Goal: Share content: Share content

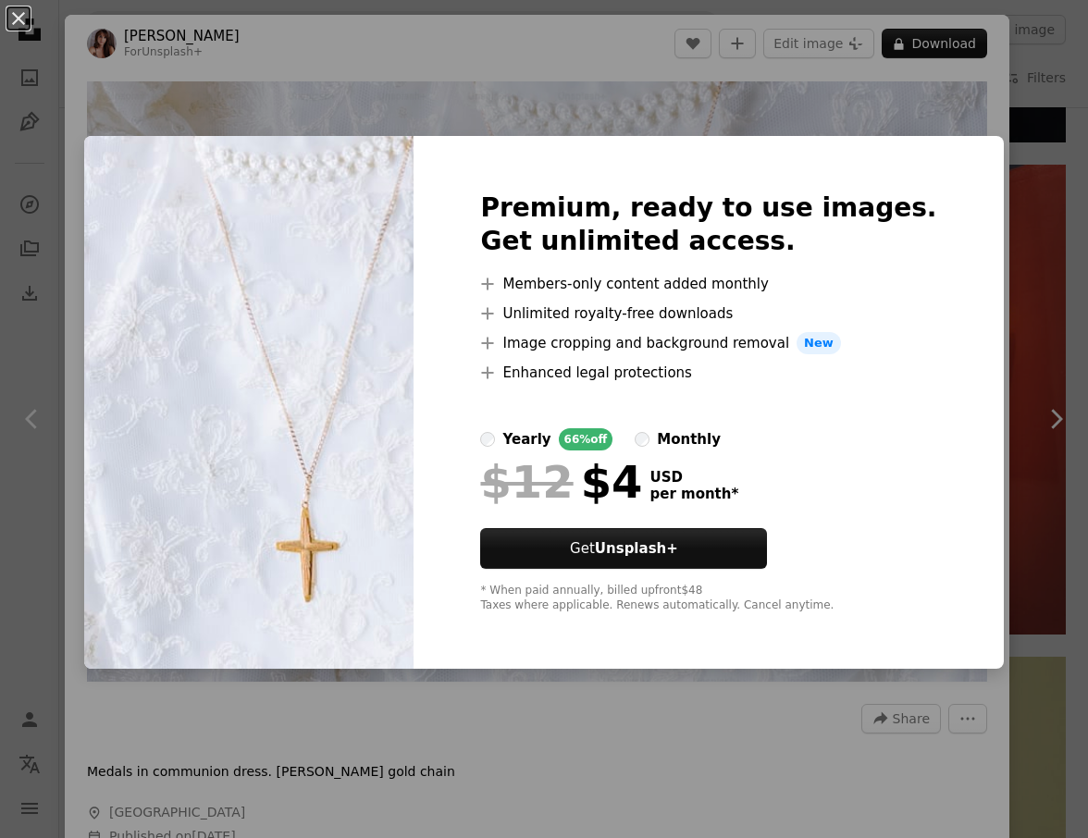
scroll to position [185, 0]
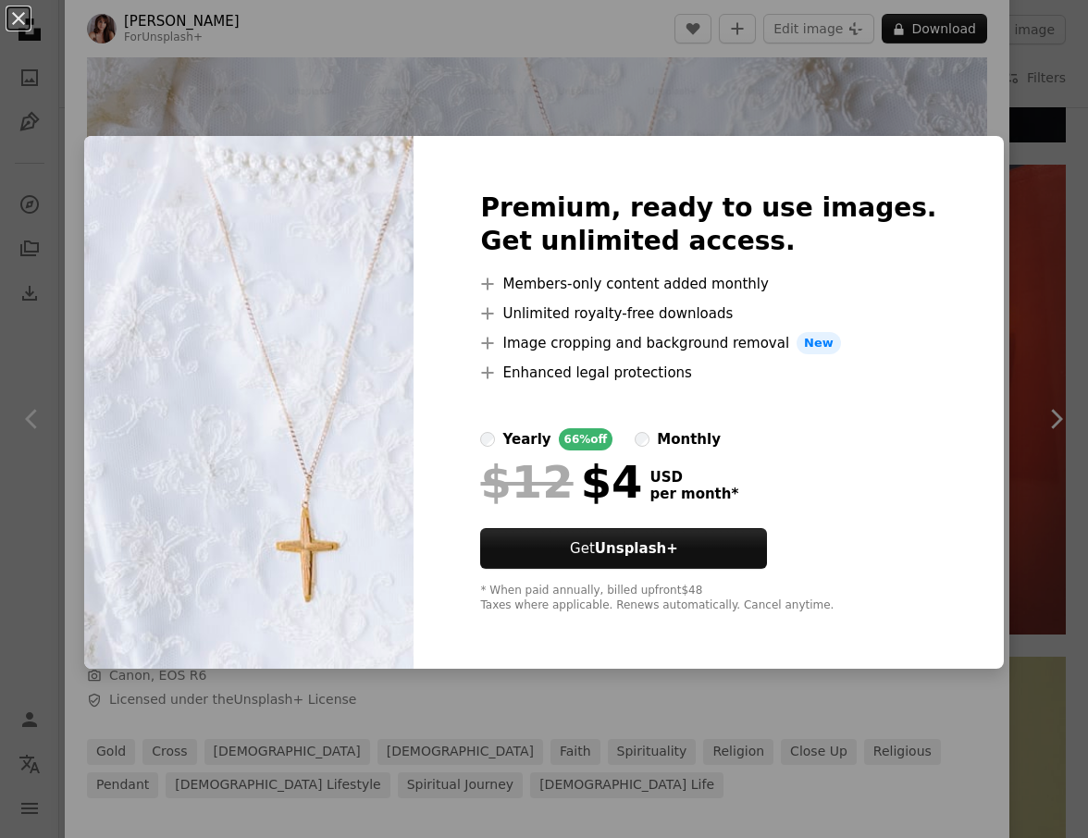
click at [991, 467] on div "An X shape Premium, ready to use images. Get unlimited access. A plus sign Memb…" at bounding box center [544, 419] width 1088 height 838
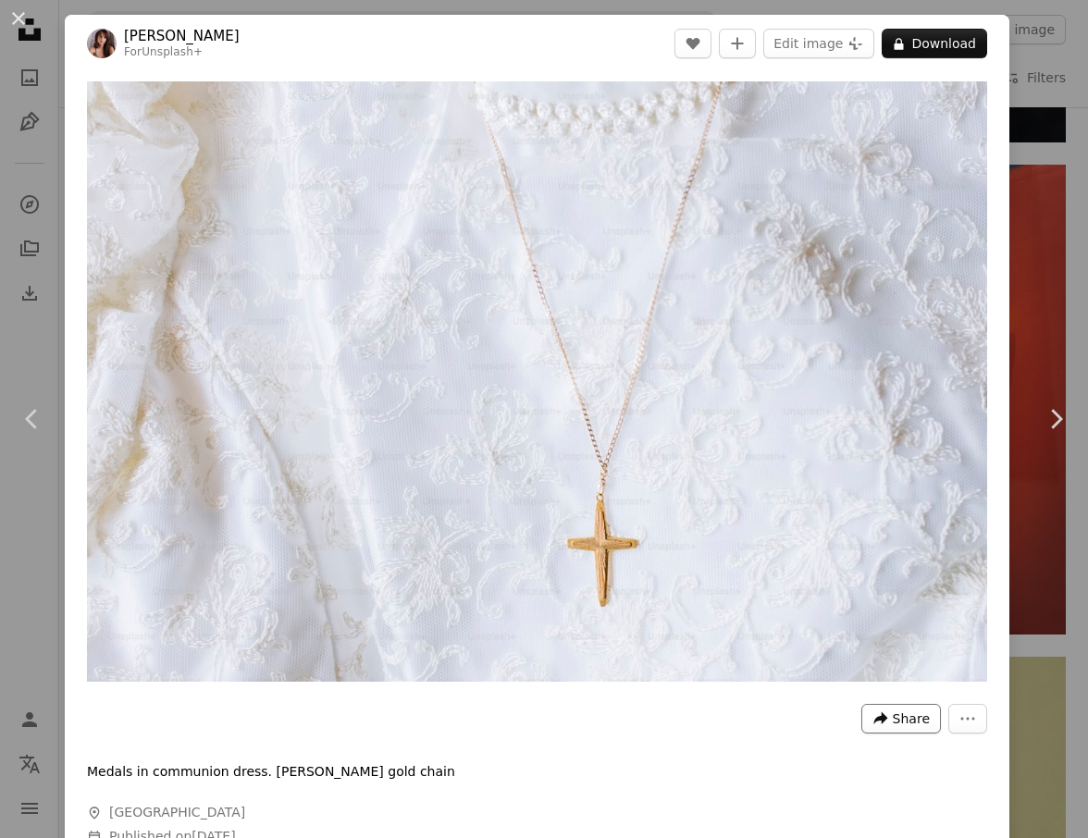
click at [874, 711] on icon "Share this image" at bounding box center [880, 717] width 14 height 13
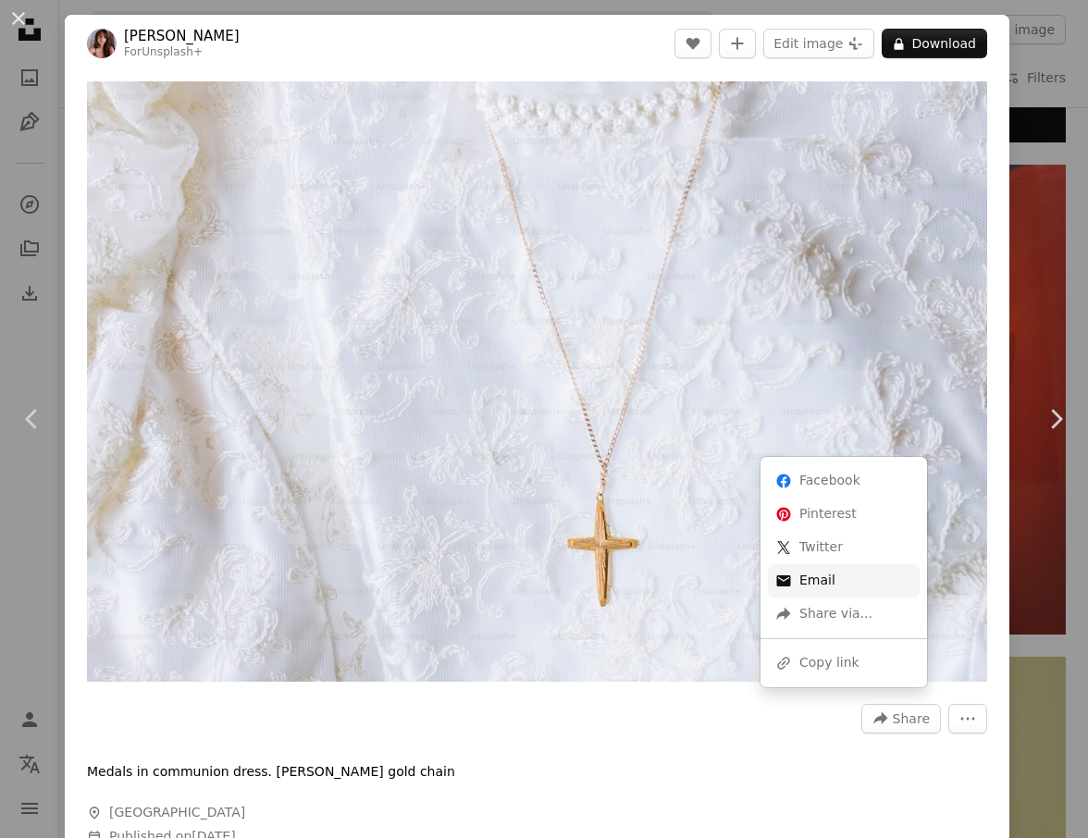
click at [825, 584] on link "An envelope Email" at bounding box center [844, 580] width 152 height 33
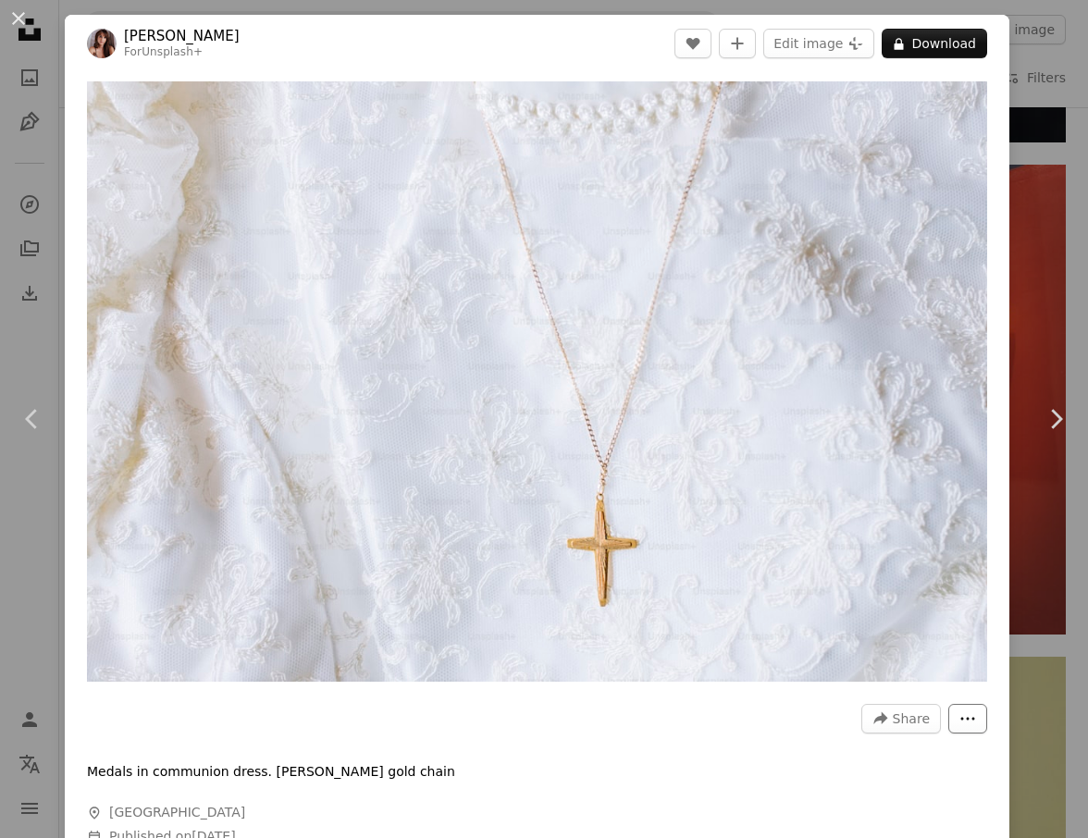
click at [968, 710] on button "More Actions" at bounding box center [967, 719] width 39 height 30
click at [913, 720] on dialog "An X shape Chevron left Chevron right [PERSON_NAME] For Unsplash+ A heart A plu…" at bounding box center [544, 419] width 1088 height 838
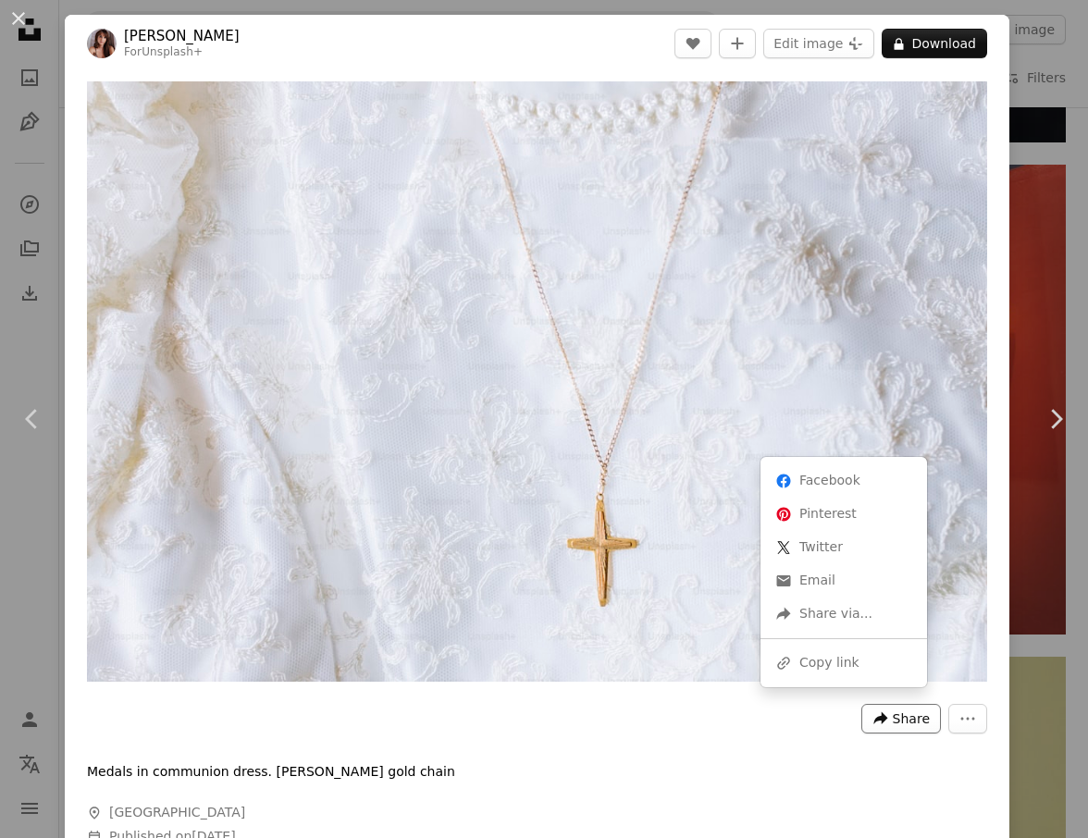
click at [896, 719] on span "Share" at bounding box center [910, 719] width 37 height 28
click at [849, 581] on link "An envelope Email" at bounding box center [844, 580] width 152 height 33
click at [892, 713] on span "Share" at bounding box center [910, 719] width 37 height 28
click at [841, 665] on div "A URL sharing icon (chains) Copy link" at bounding box center [844, 662] width 152 height 33
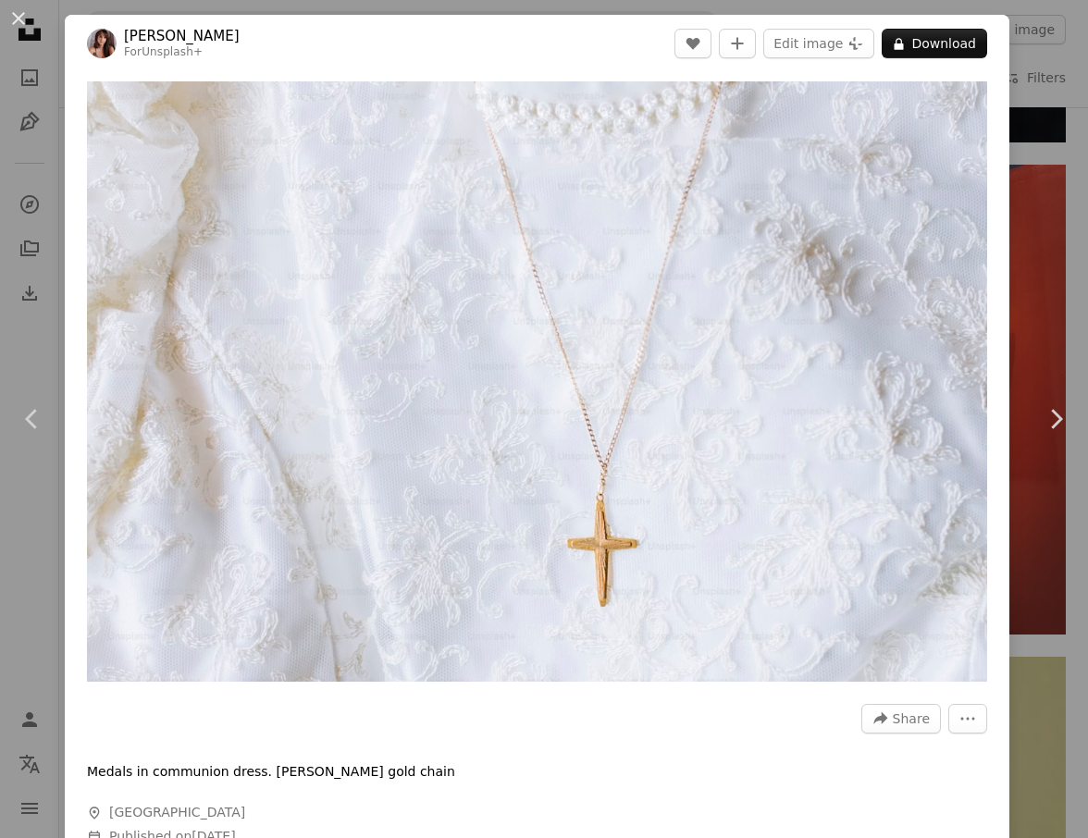
click at [1035, 201] on div "An X shape Chevron left Chevron right [PERSON_NAME] For Unsplash+ A heart A plu…" at bounding box center [544, 419] width 1088 height 838
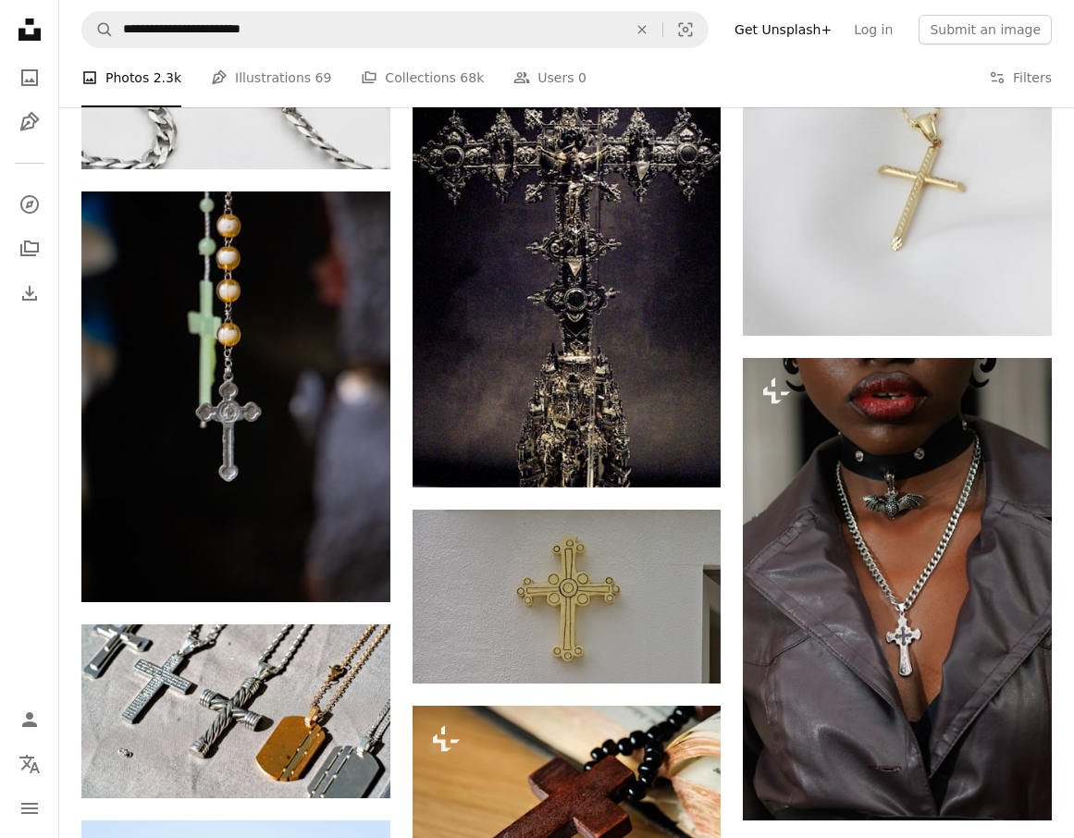
scroll to position [3237, 0]
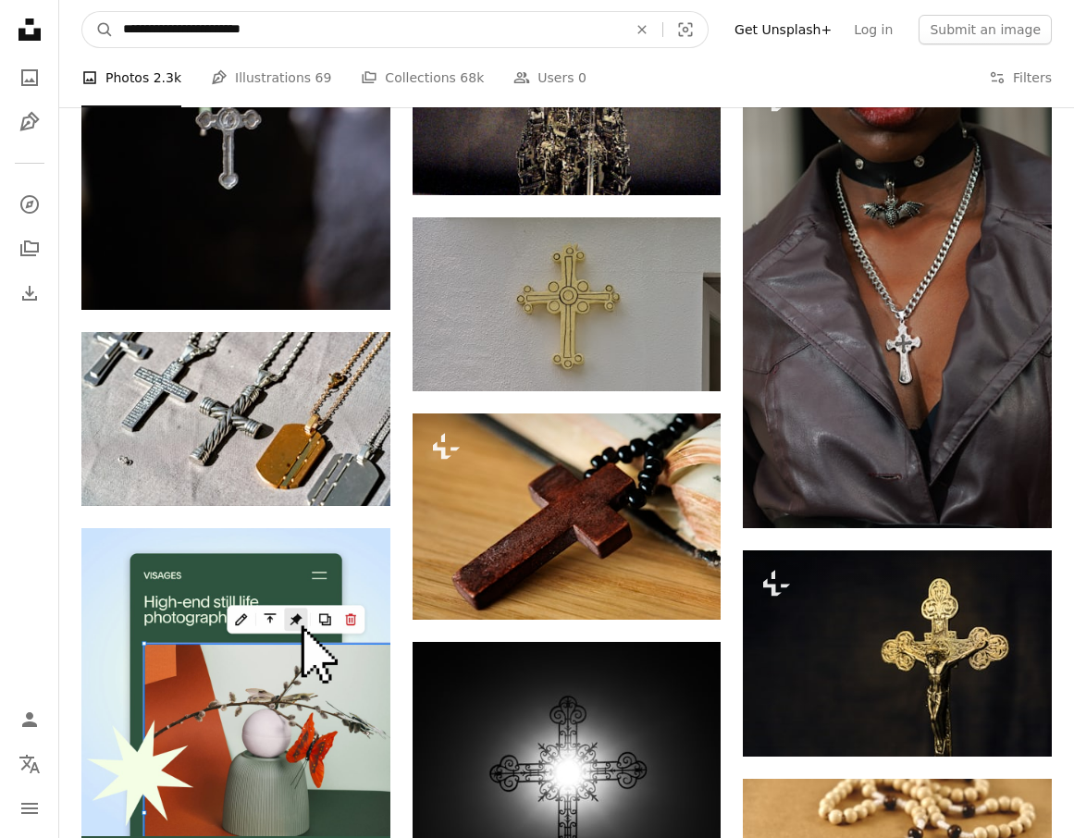
click at [299, 26] on input "**********" at bounding box center [368, 29] width 508 height 35
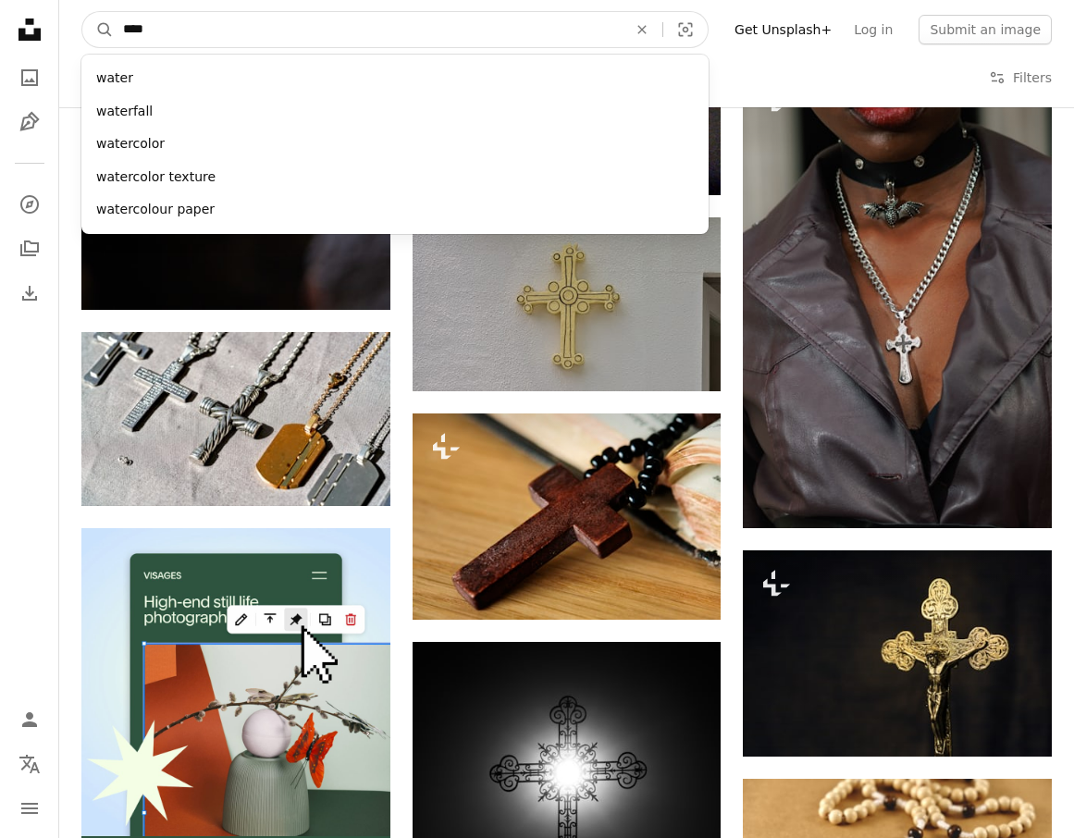
type input "*****"
click button "A magnifying glass" at bounding box center [97, 29] width 31 height 35
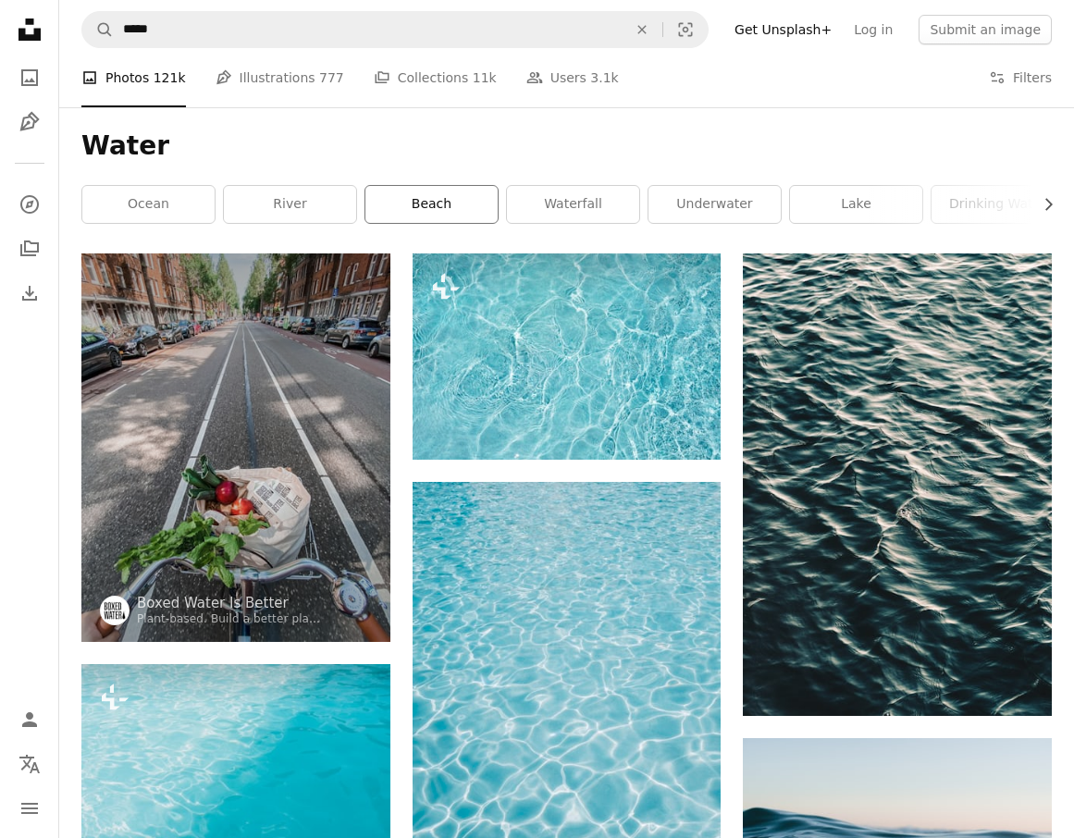
click at [425, 213] on link "beach" at bounding box center [431, 204] width 132 height 37
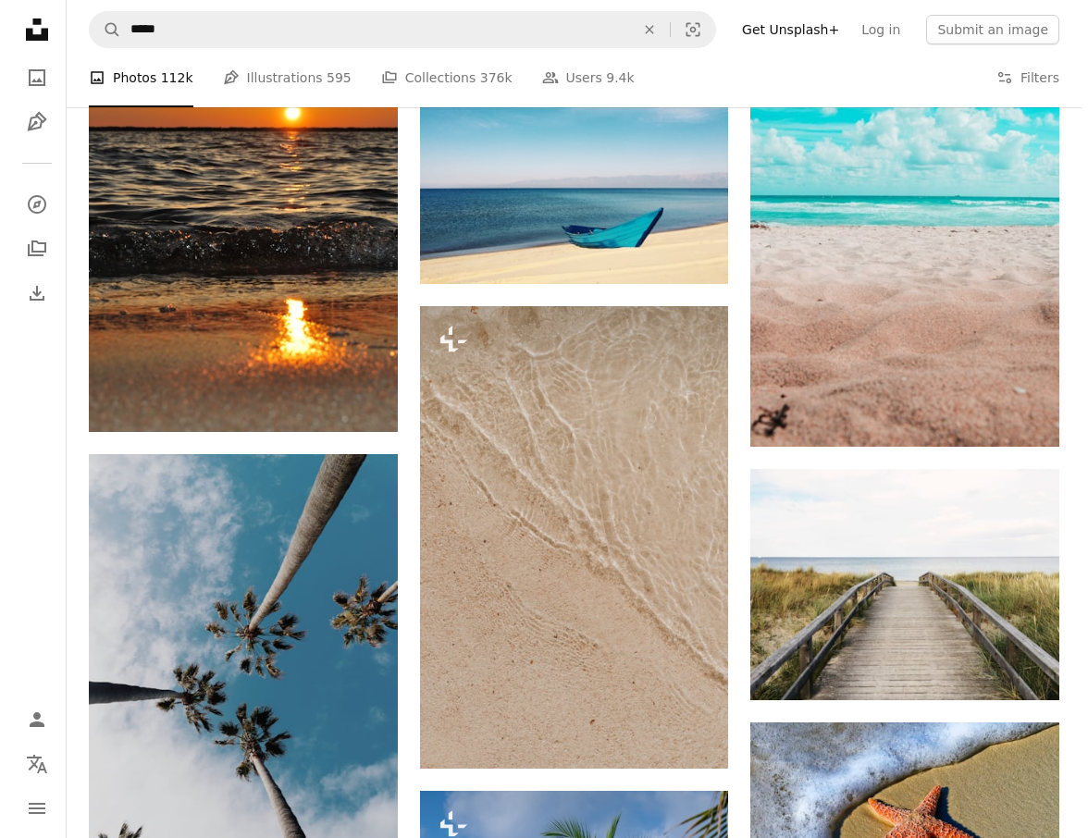
scroll to position [4809, 0]
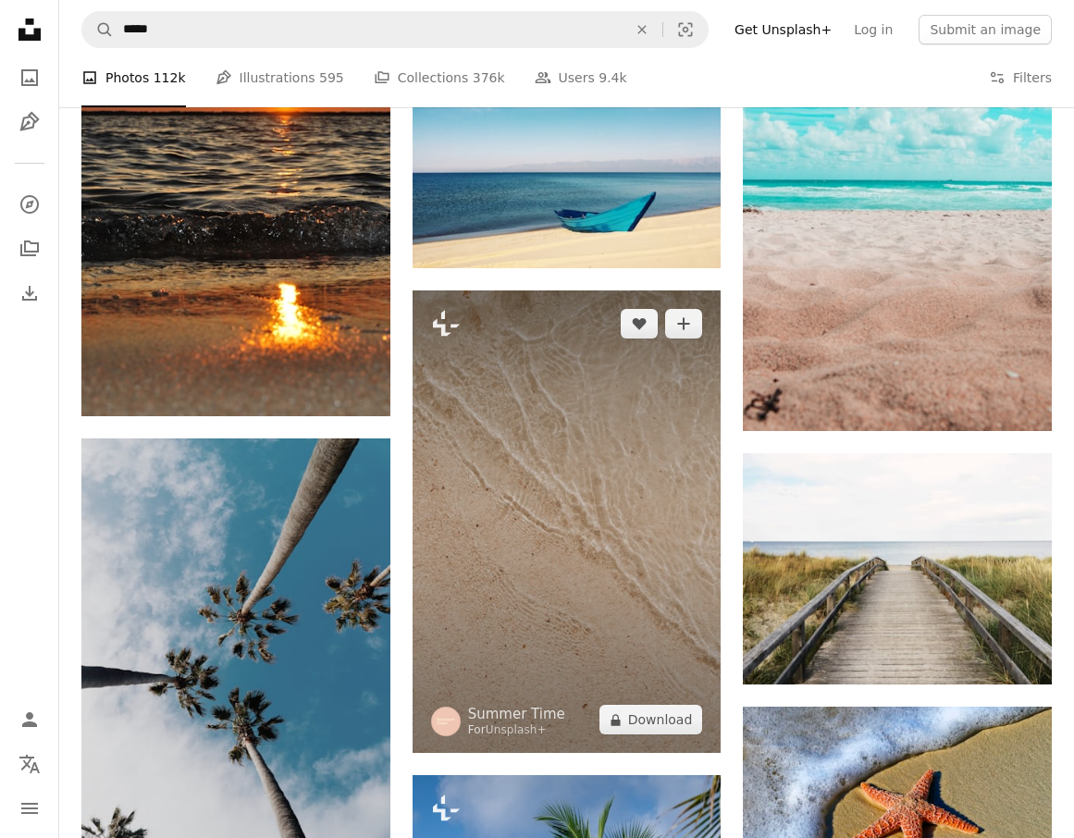
click at [515, 542] on img at bounding box center [566, 521] width 309 height 462
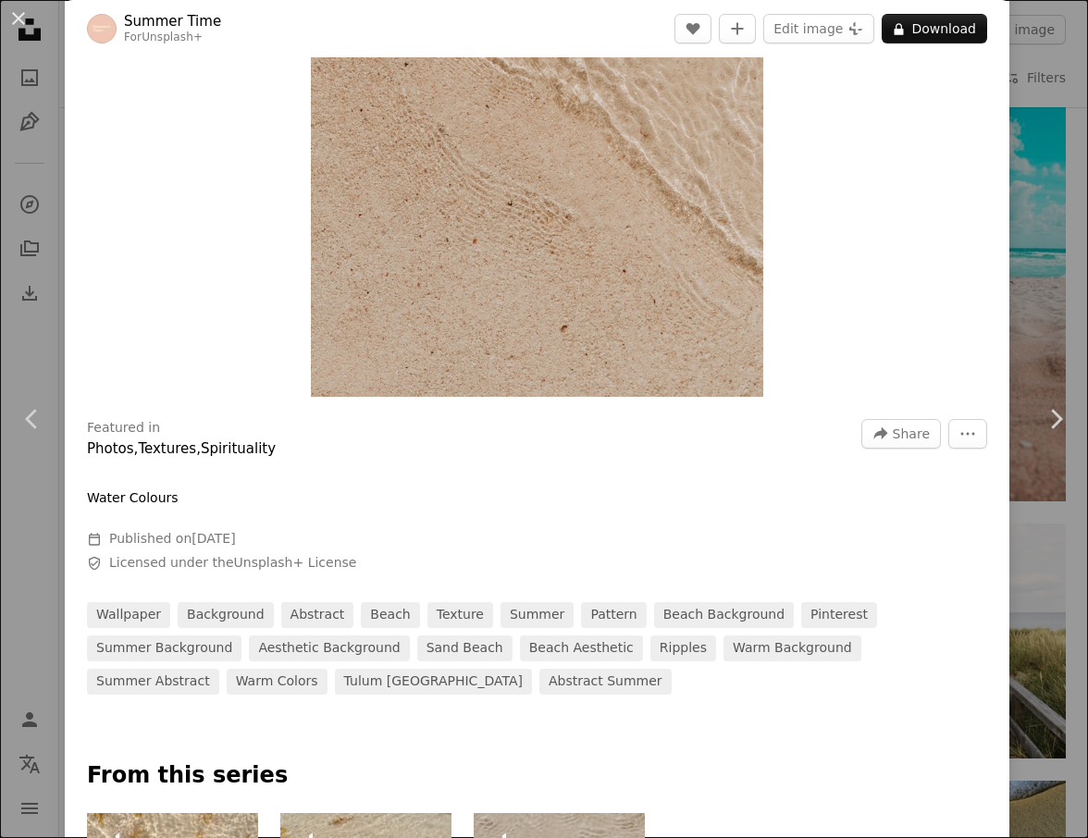
scroll to position [370, 0]
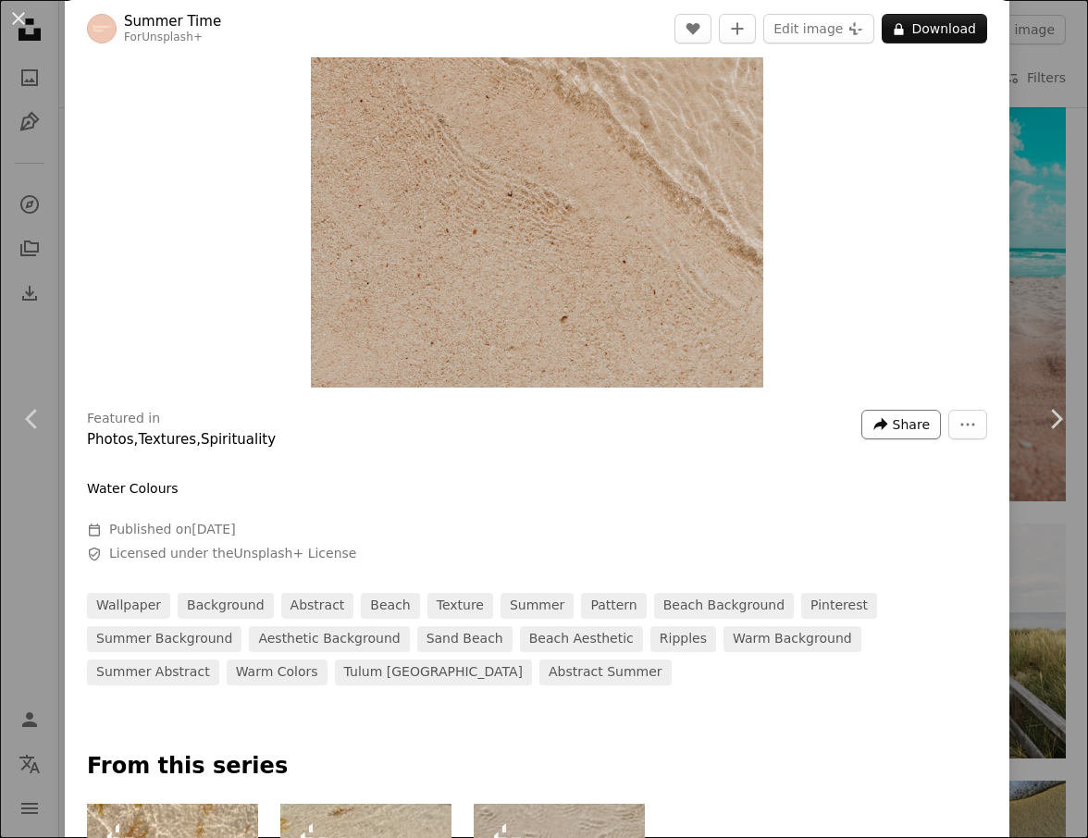
click at [897, 422] on span "Share" at bounding box center [910, 425] width 37 height 28
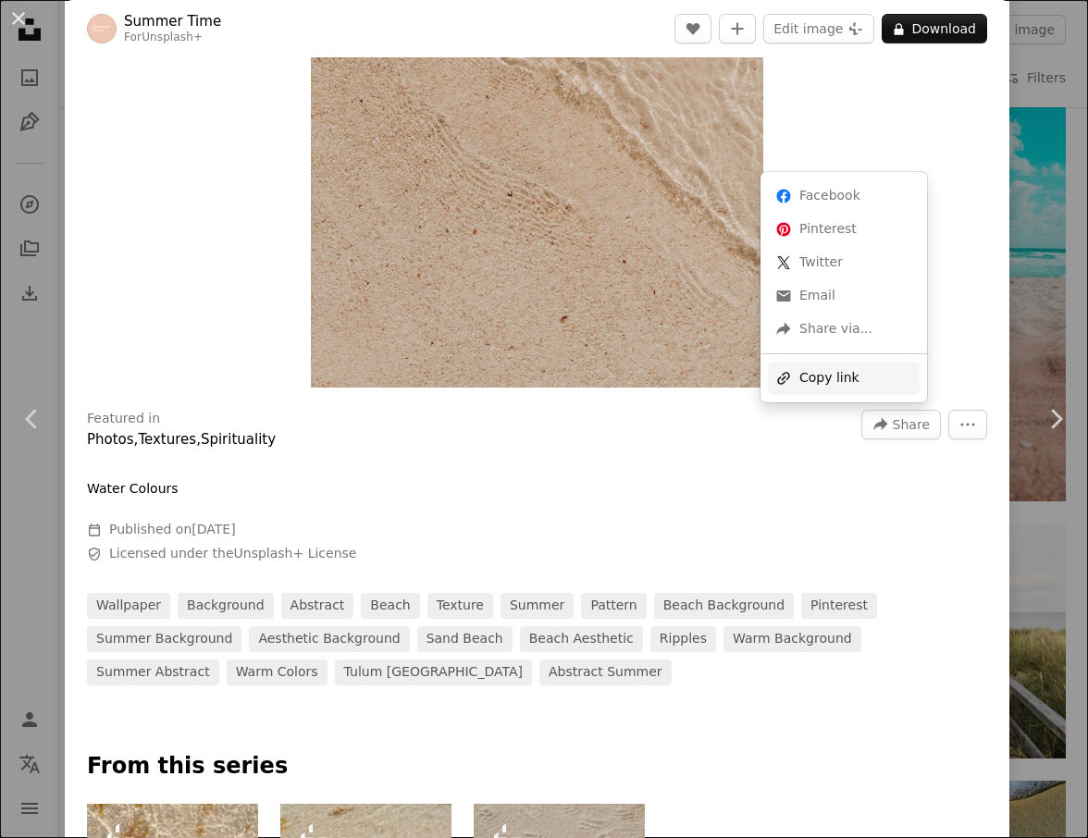
click at [820, 385] on div "A URL sharing icon (chains) Copy link" at bounding box center [844, 378] width 152 height 33
